Goal: Task Accomplishment & Management: Complete application form

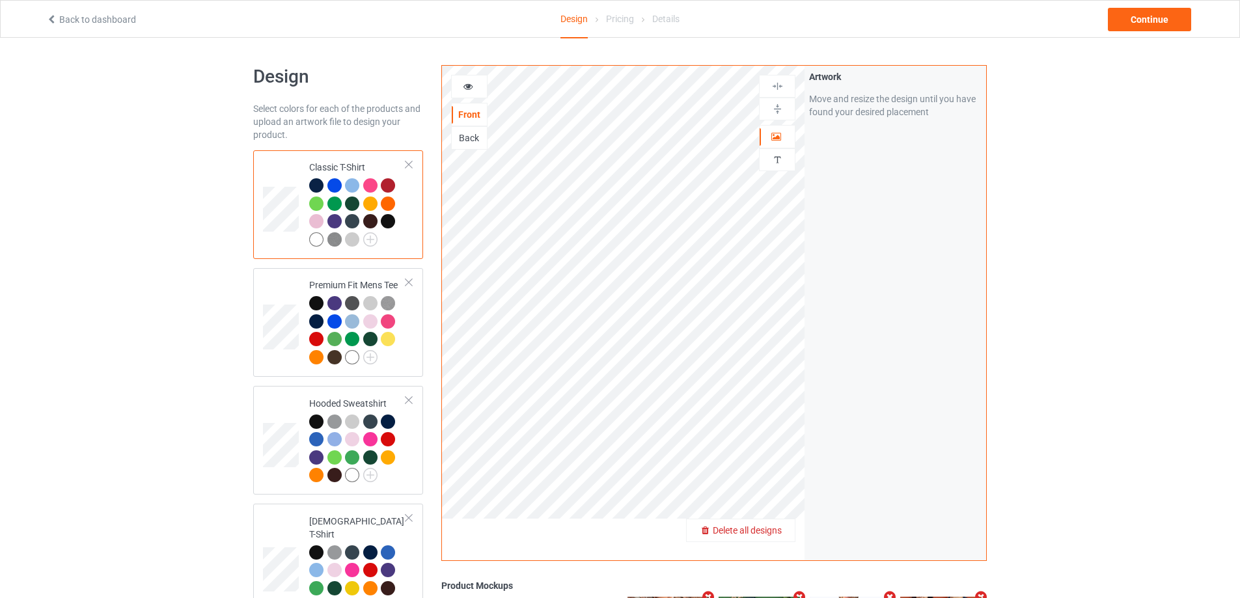
click at [777, 532] on span "Delete all designs" at bounding box center [747, 530] width 69 height 10
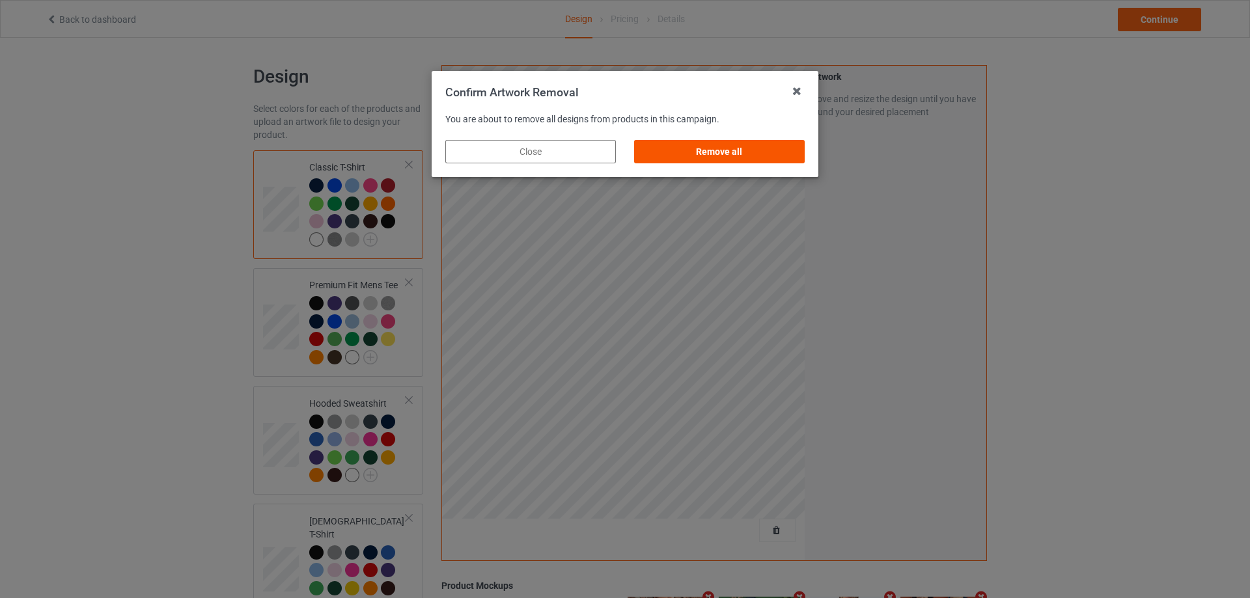
click at [747, 150] on div "Remove all" at bounding box center [719, 151] width 171 height 23
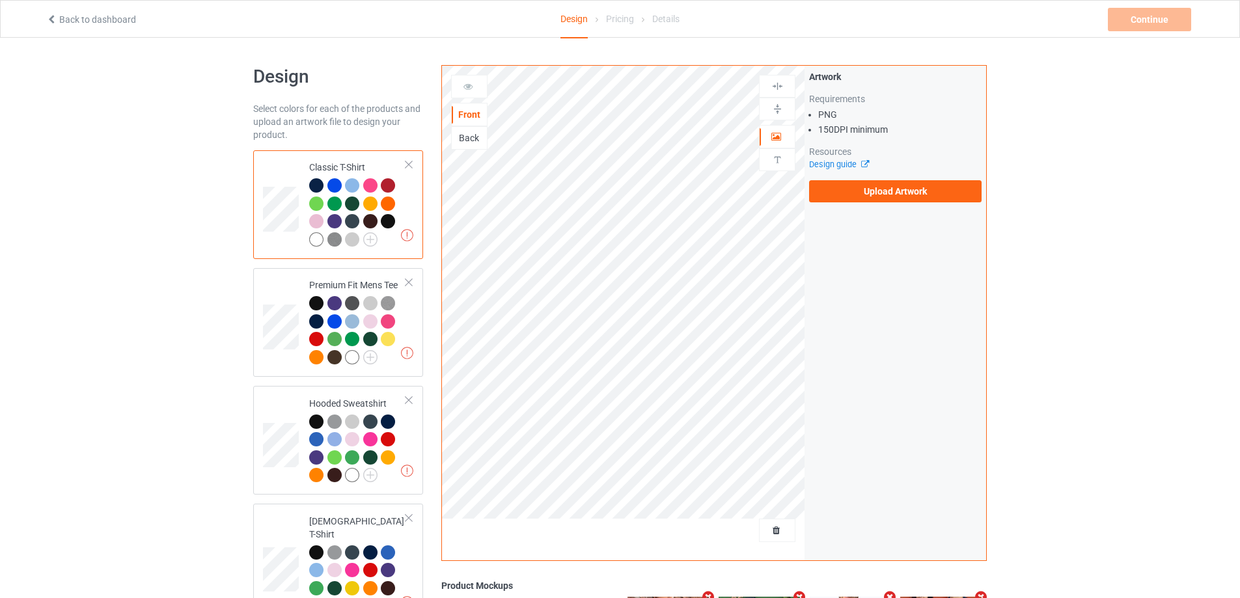
click at [865, 196] on label "Upload Artwork" at bounding box center [895, 191] width 172 height 22
click at [0, 0] on input "Upload Artwork" at bounding box center [0, 0] width 0 height 0
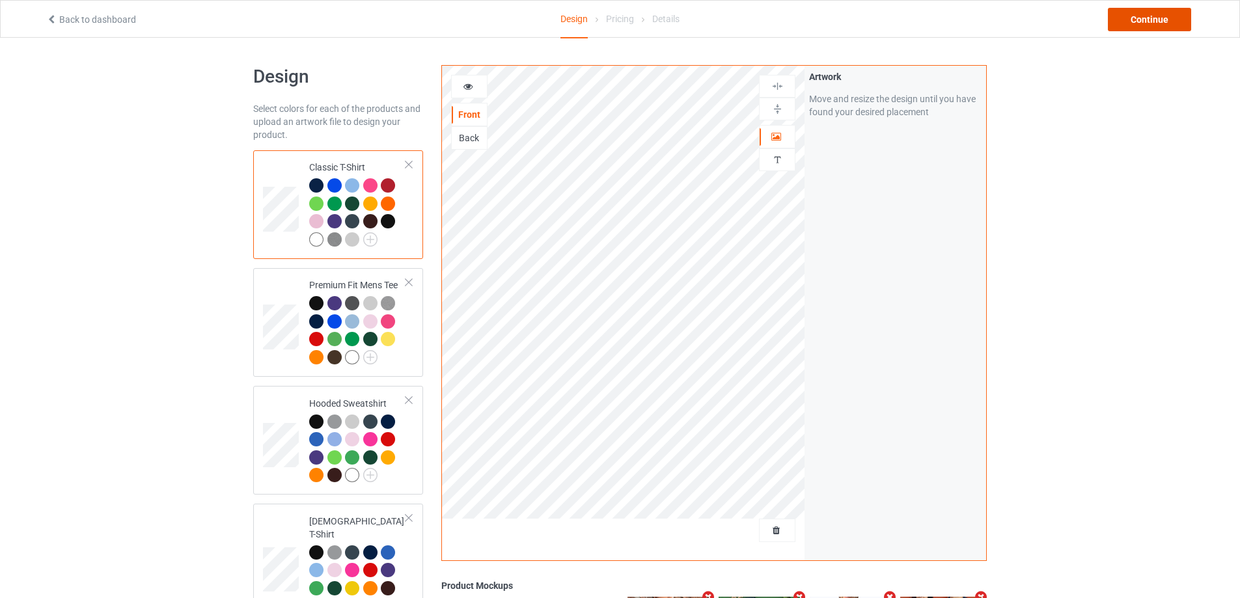
click at [1134, 24] on div "Continue" at bounding box center [1149, 19] width 83 height 23
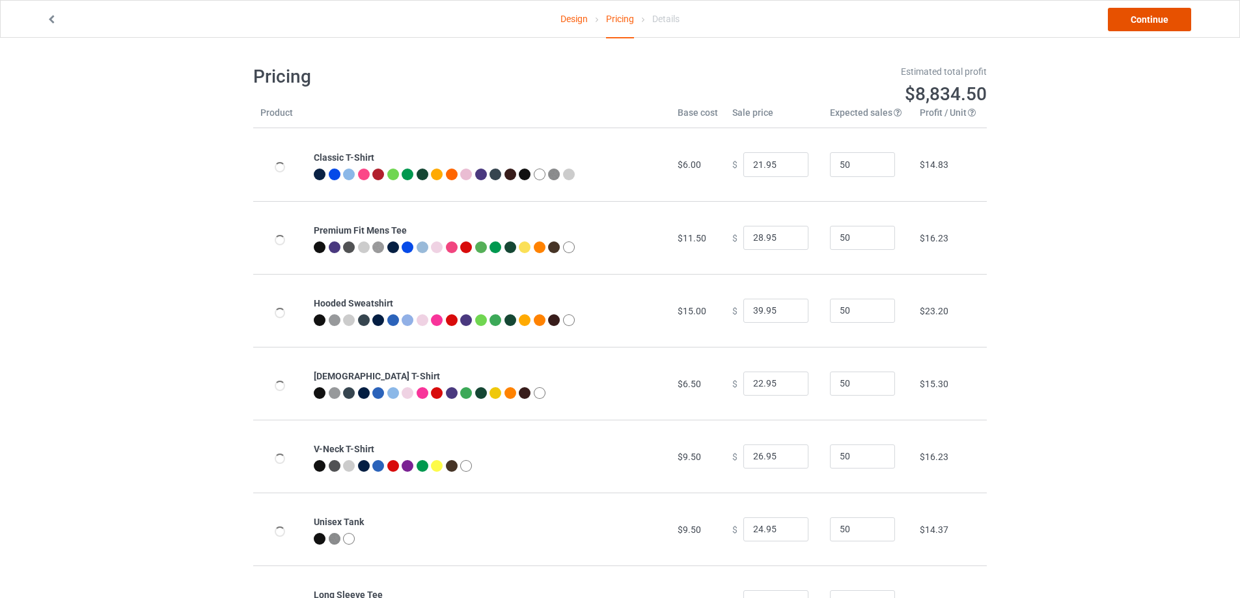
click at [1134, 24] on link "Continue" at bounding box center [1149, 19] width 83 height 23
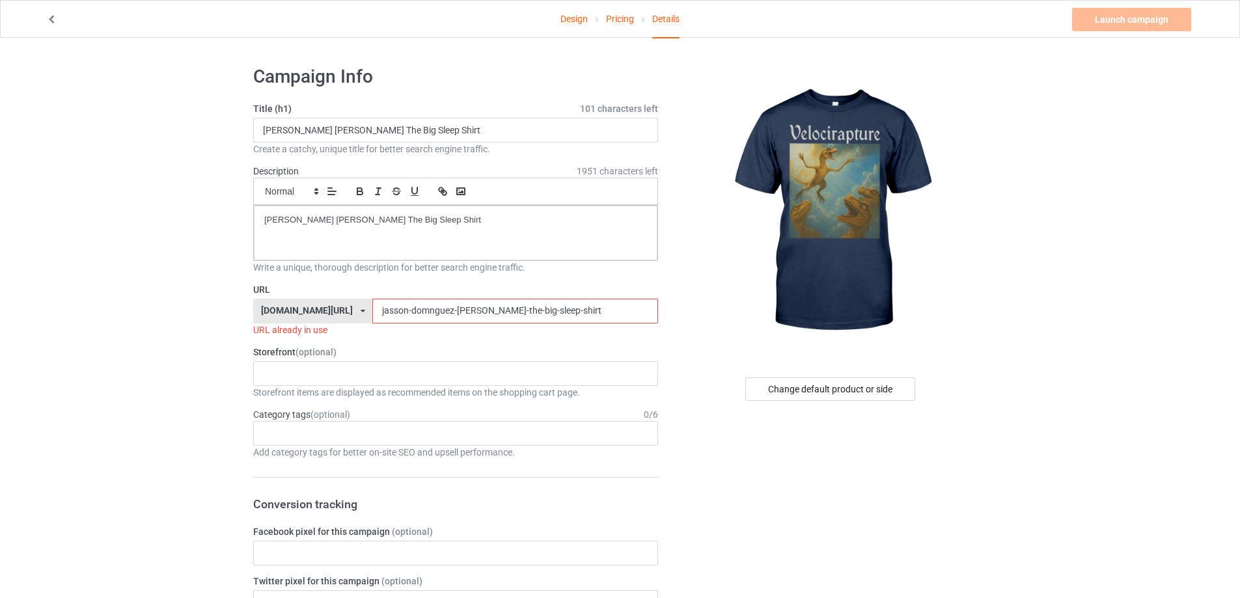
drag, startPoint x: 426, startPoint y: 310, endPoint x: 312, endPoint y: 310, distance: 114.6
click at [309, 310] on div "[DOMAIN_NAME][URL] [DOMAIN_NAME][URL] [DOMAIN_NAME][URL] 5cd2f964b197f721e1cad2…" at bounding box center [455, 311] width 405 height 25
paste input "velocirapture-shirt-dinosaur"
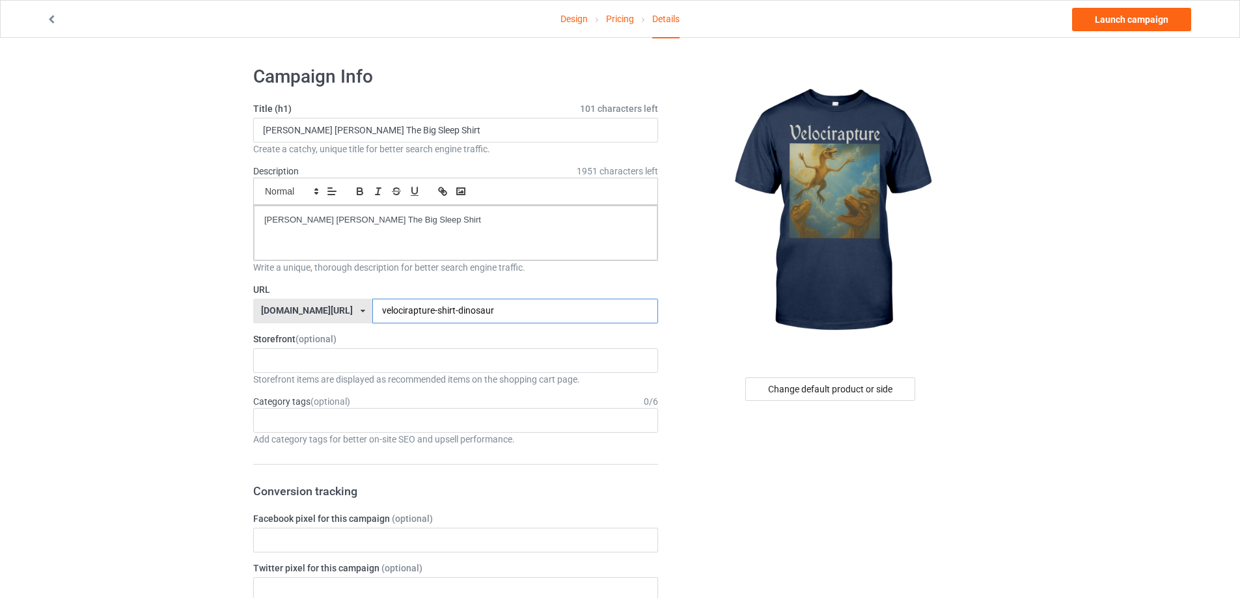
type input "velocirapture-shirt-dinosaur"
drag, startPoint x: 508, startPoint y: 128, endPoint x: 122, endPoint y: 131, distance: 385.3
paste input "velocirapture shirt Dinosaur"
type input "velocirapture shirt Dinosaur"
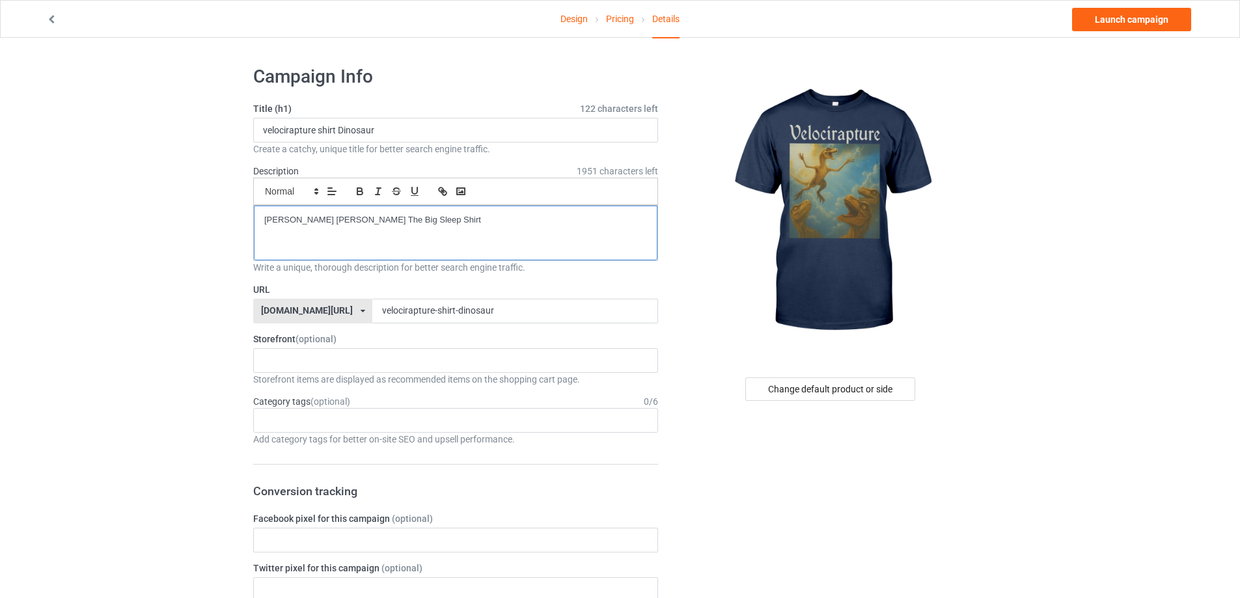
drag, startPoint x: 432, startPoint y: 202, endPoint x: 180, endPoint y: 202, distance: 251.9
click at [1161, 26] on link "Launch campaign" at bounding box center [1131, 19] width 119 height 23
